Goal: Transaction & Acquisition: Register for event/course

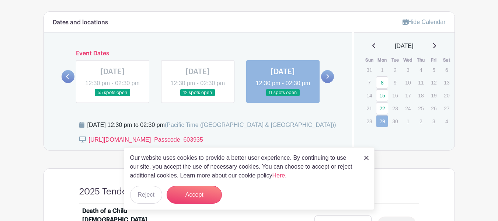
scroll to position [406, 0]
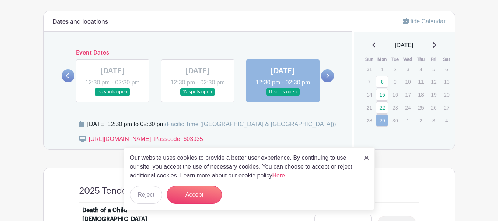
click at [329, 78] on icon at bounding box center [328, 75] width 3 height 5
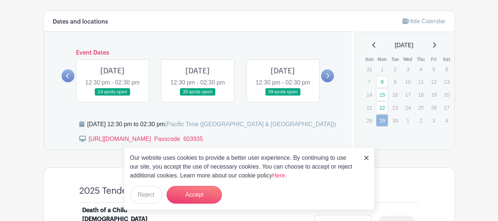
click at [113, 96] on link at bounding box center [113, 96] width 0 height 0
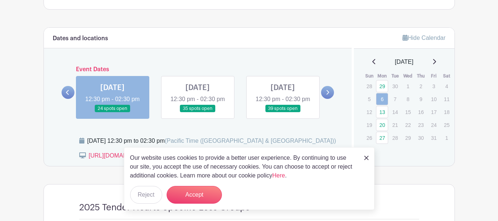
scroll to position [369, 0]
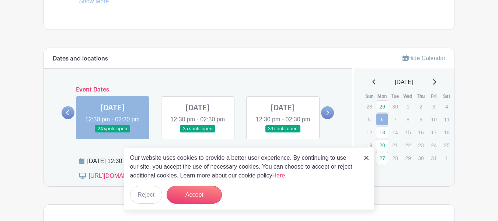
click at [198, 133] on link at bounding box center [198, 133] width 0 height 0
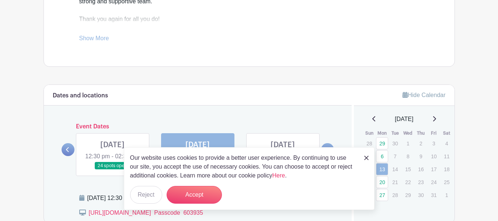
scroll to position [443, 0]
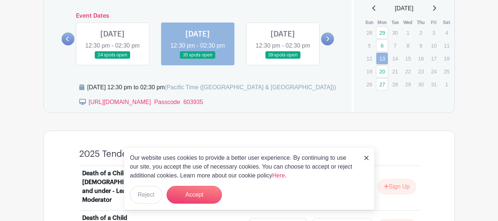
click at [283, 59] on link at bounding box center [283, 59] width 0 height 0
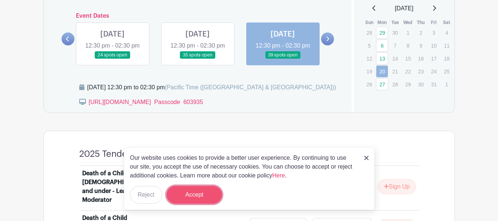
click at [185, 196] on button "Accept" at bounding box center [194, 195] width 55 height 18
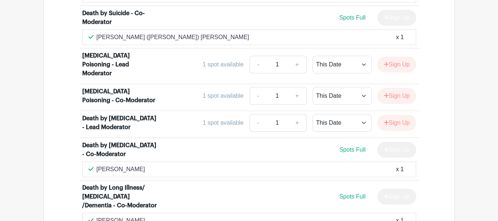
scroll to position [1549, 0]
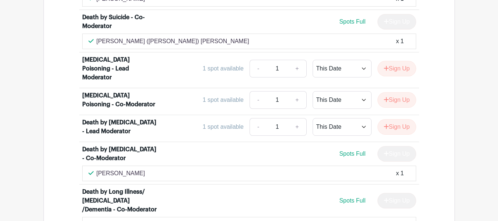
drag, startPoint x: 191, startPoint y: 145, endPoint x: 168, endPoint y: 22, distance: 124.6
click at [168, 91] on div "1 spot available - 1 + This Date Select Dates Select Dates Sign Up" at bounding box center [291, 100] width 251 height 18
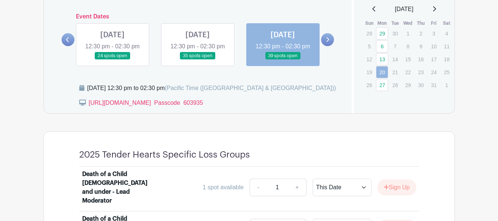
scroll to position [443, 0]
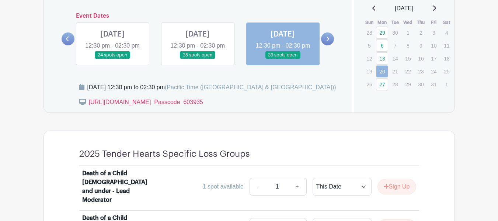
click at [329, 41] on icon at bounding box center [328, 39] width 3 height 5
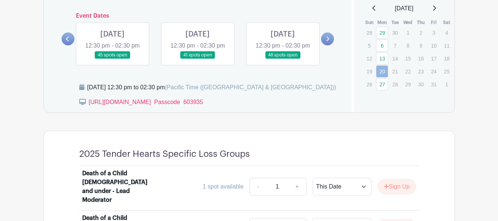
click at [113, 59] on link at bounding box center [113, 59] width 0 height 0
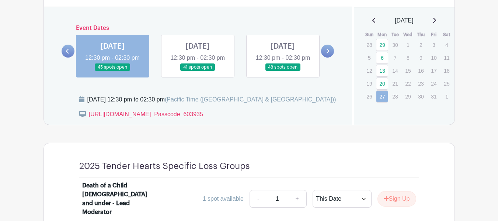
scroll to position [406, 0]
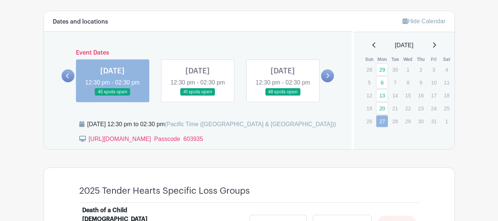
click at [198, 96] on link at bounding box center [198, 96] width 0 height 0
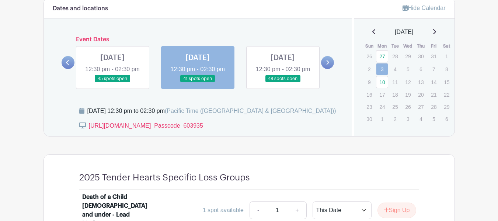
scroll to position [406, 0]
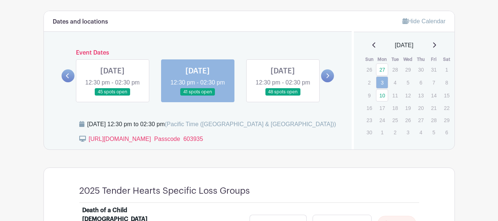
click at [283, 96] on link at bounding box center [283, 96] width 0 height 0
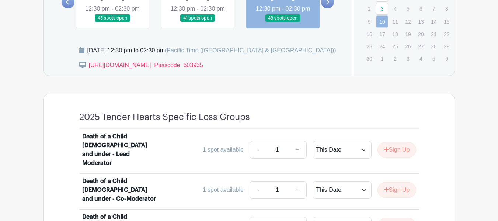
scroll to position [369, 0]
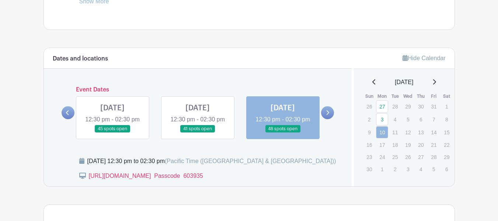
click at [327, 115] on icon at bounding box center [327, 113] width 3 height 6
click at [62, 115] on link at bounding box center [68, 112] width 13 height 13
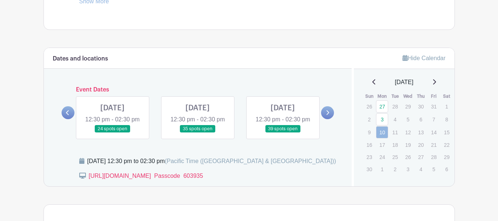
click at [63, 115] on link at bounding box center [68, 112] width 13 height 13
click at [323, 111] on div at bounding box center [327, 112] width 13 height 13
click at [328, 115] on icon at bounding box center [327, 113] width 3 height 6
click at [198, 133] on link at bounding box center [198, 133] width 0 height 0
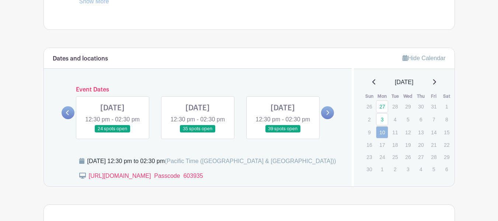
click at [198, 133] on link at bounding box center [198, 133] width 0 height 0
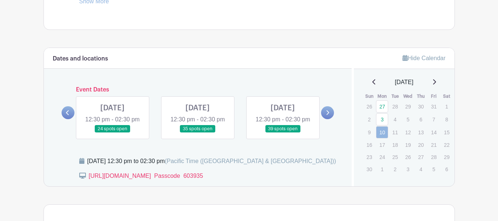
click at [198, 133] on link at bounding box center [198, 133] width 0 height 0
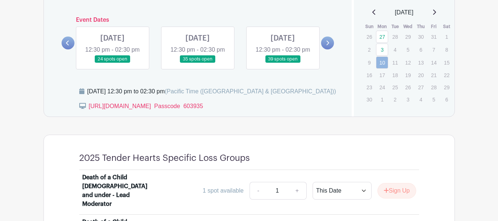
scroll to position [480, 0]
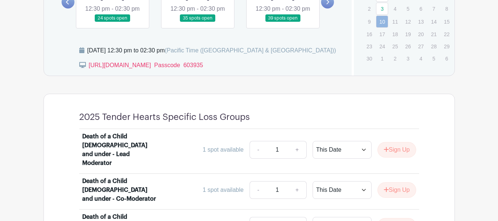
click at [198, 22] on link at bounding box center [198, 22] width 0 height 0
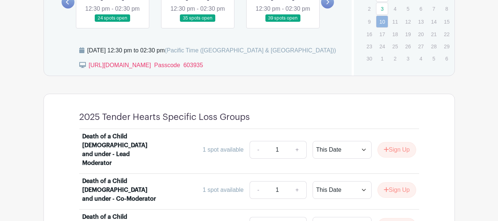
click at [198, 22] on link at bounding box center [198, 22] width 0 height 0
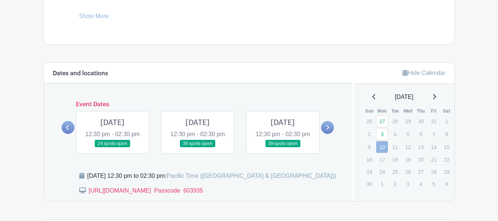
scroll to position [406, 0]
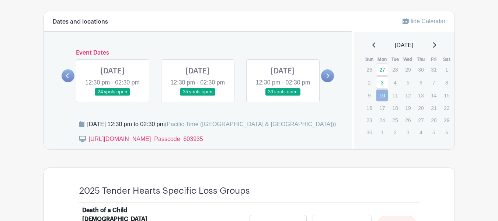
click at [113, 96] on link at bounding box center [113, 96] width 0 height 0
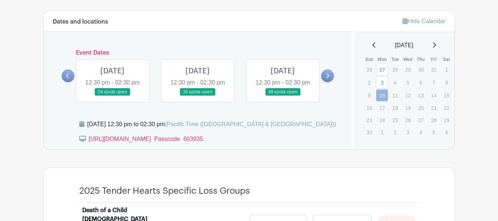
click at [113, 96] on link at bounding box center [113, 96] width 0 height 0
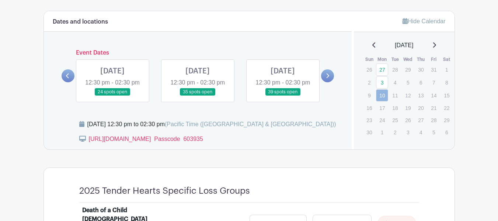
click at [67, 79] on icon at bounding box center [67, 76] width 3 height 6
click at [330, 82] on link at bounding box center [327, 75] width 13 height 13
click at [113, 96] on link at bounding box center [113, 96] width 0 height 0
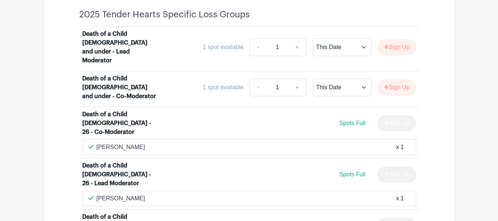
scroll to position [435, 0]
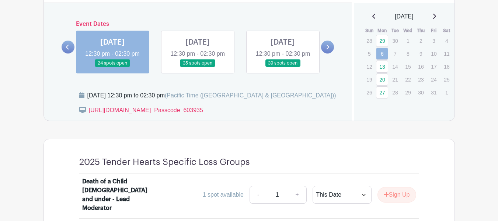
click at [198, 67] on link at bounding box center [198, 67] width 0 height 0
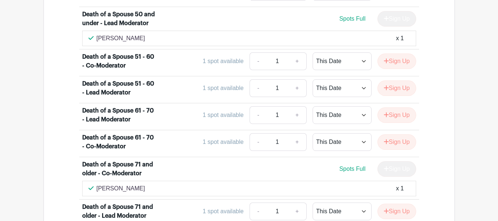
scroll to position [1062, 0]
